Goal: Transaction & Acquisition: Obtain resource

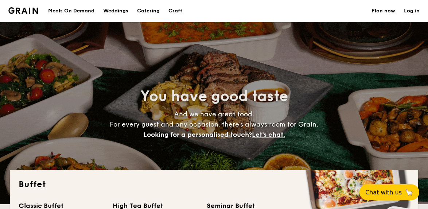
select select
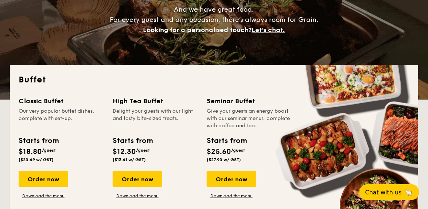
scroll to position [141, 0]
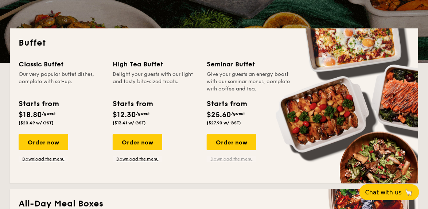
click at [246, 158] on link "Download the menu" at bounding box center [232, 159] width 50 height 6
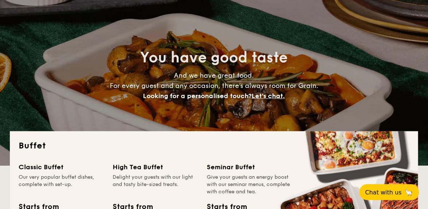
scroll to position [0, 0]
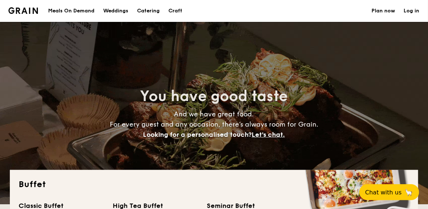
click at [85, 11] on div "Meals On Demand" at bounding box center [71, 11] width 46 height 22
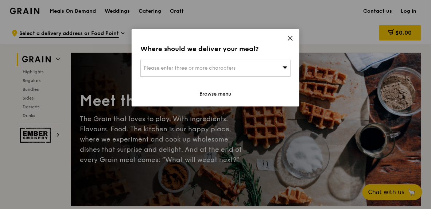
click at [289, 40] on icon at bounding box center [290, 38] width 7 height 7
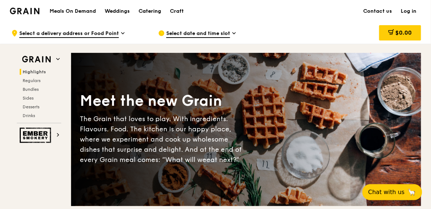
click at [148, 12] on div "Catering" at bounding box center [150, 11] width 23 height 22
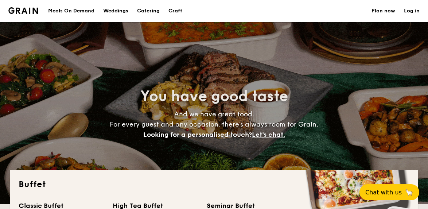
select select
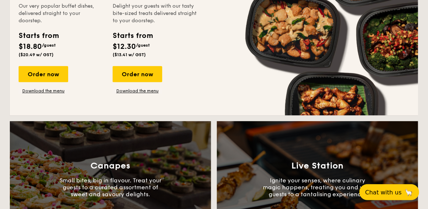
scroll to position [623, 0]
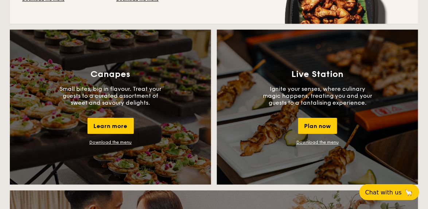
click at [118, 142] on link "Download the menu" at bounding box center [110, 142] width 42 height 5
click at [318, 142] on link "Download the menu" at bounding box center [317, 142] width 42 height 5
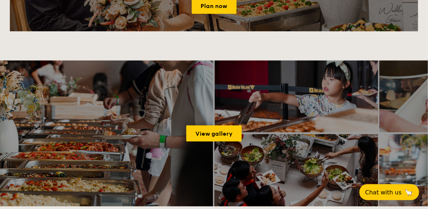
scroll to position [934, 0]
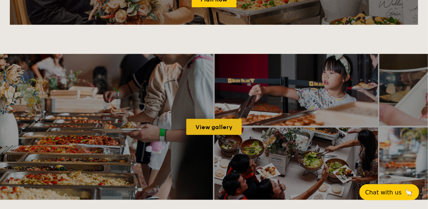
click at [220, 131] on link "View gallery" at bounding box center [213, 127] width 55 height 16
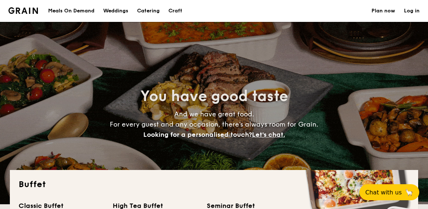
select select
click at [173, 11] on div "Craft" at bounding box center [175, 11] width 14 height 22
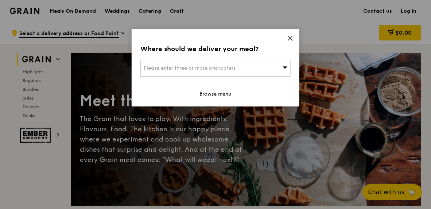
click at [293, 42] on span at bounding box center [290, 39] width 7 height 8
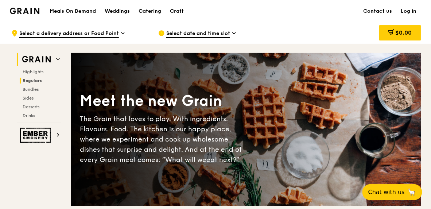
click at [36, 79] on span "Regulars" at bounding box center [32, 80] width 19 height 5
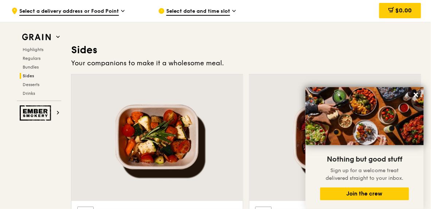
scroll to position [1640, 0]
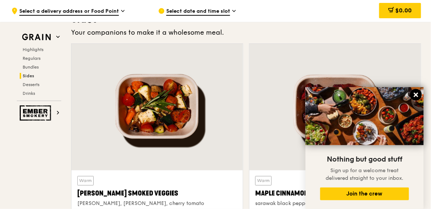
click at [417, 96] on icon at bounding box center [416, 95] width 4 height 4
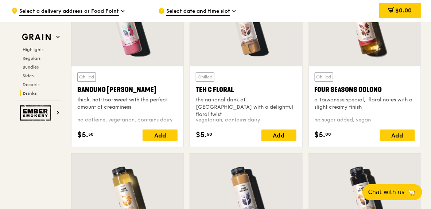
scroll to position [2660, 0]
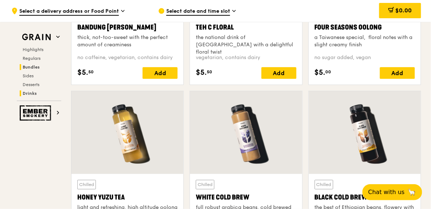
click at [38, 68] on span "Bundles" at bounding box center [31, 67] width 17 height 5
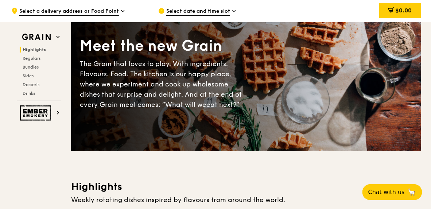
scroll to position [0, 0]
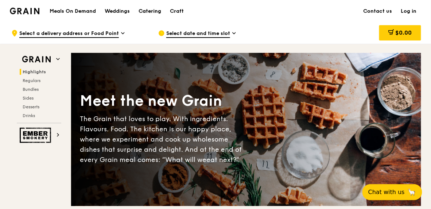
click at [145, 13] on div "Catering" at bounding box center [150, 11] width 23 height 22
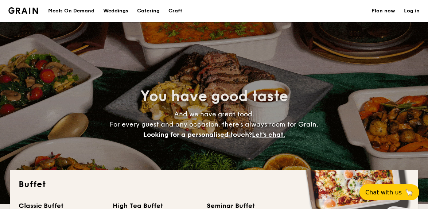
select select
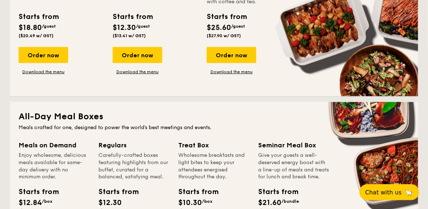
scroll to position [198, 0]
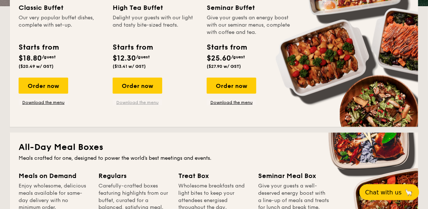
click at [137, 104] on link "Download the menu" at bounding box center [138, 103] width 50 height 6
click at [47, 103] on link "Download the menu" at bounding box center [44, 103] width 50 height 6
